Goal: Information Seeking & Learning: Find specific fact

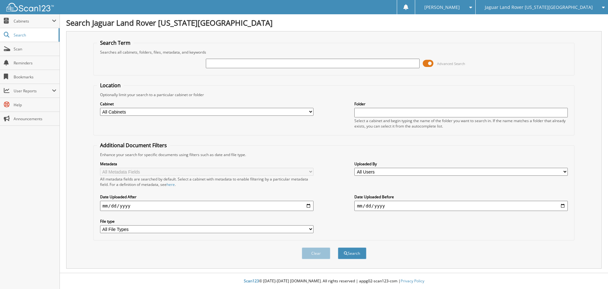
click at [525, 11] on div "Jaguar Land Rover [US_STATE][GEOGRAPHIC_DATA]" at bounding box center [542, 7] width 126 height 14
click at [517, 19] on link "Red [PERSON_NAME] Cadillac & Collision Center" at bounding box center [542, 19] width 132 height 11
click at [306, 60] on input "text" at bounding box center [312, 64] width 213 height 10
type input "SR413841"
click at [338, 247] on button "Search" at bounding box center [352, 253] width 29 height 12
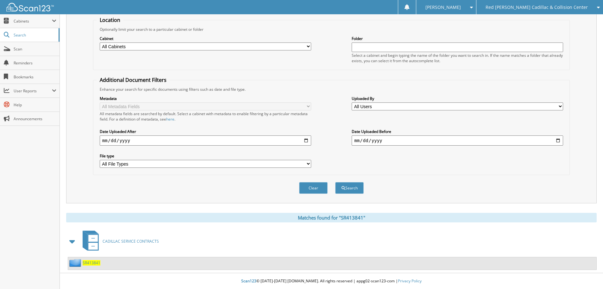
scroll to position [66, 0]
click at [90, 264] on span "SR413841" at bounding box center [92, 262] width 18 height 5
